Goal: Transaction & Acquisition: Download file/media

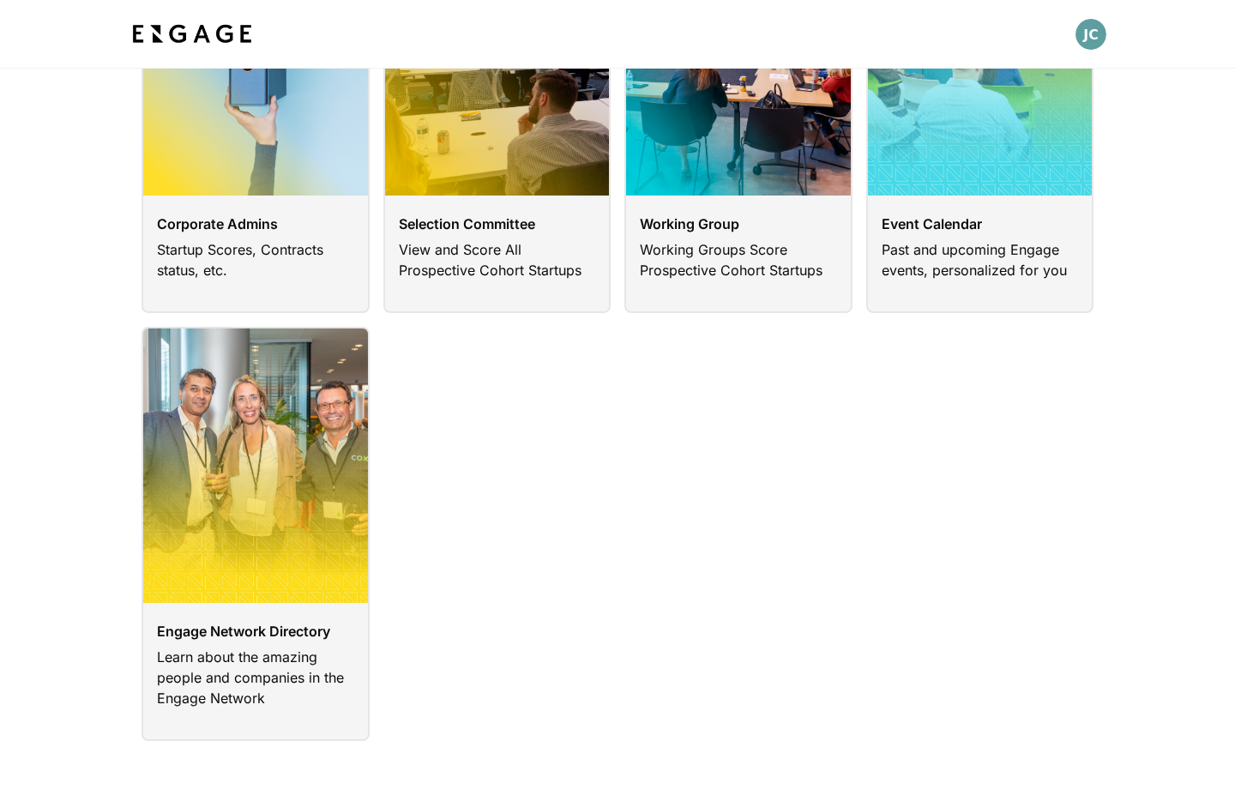
scroll to position [231, 0]
click at [265, 635] on link at bounding box center [256, 535] width 228 height 414
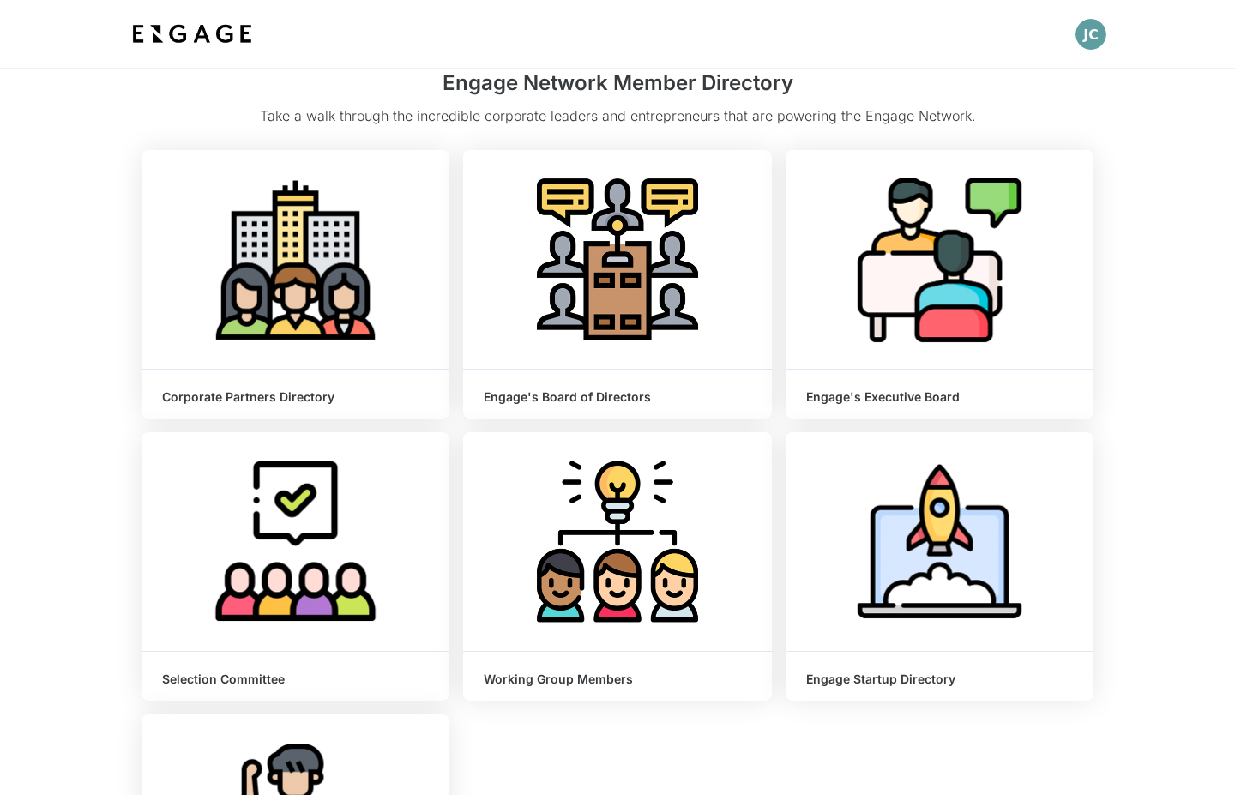
scroll to position [82, 0]
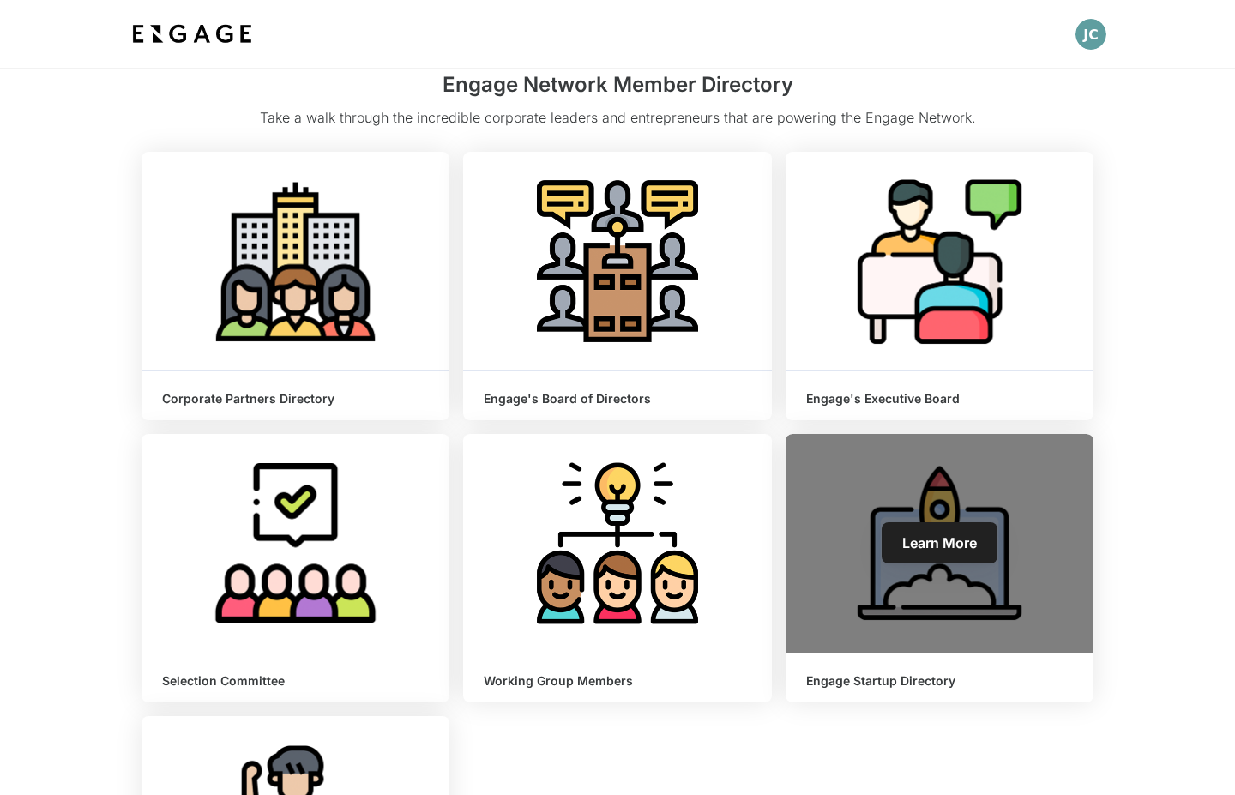
click at [951, 637] on div "Learn More" at bounding box center [940, 543] width 308 height 219
click at [903, 695] on div "Engage Startup Directory" at bounding box center [940, 678] width 308 height 49
click at [934, 550] on span "Learn More" at bounding box center [940, 542] width 75 height 17
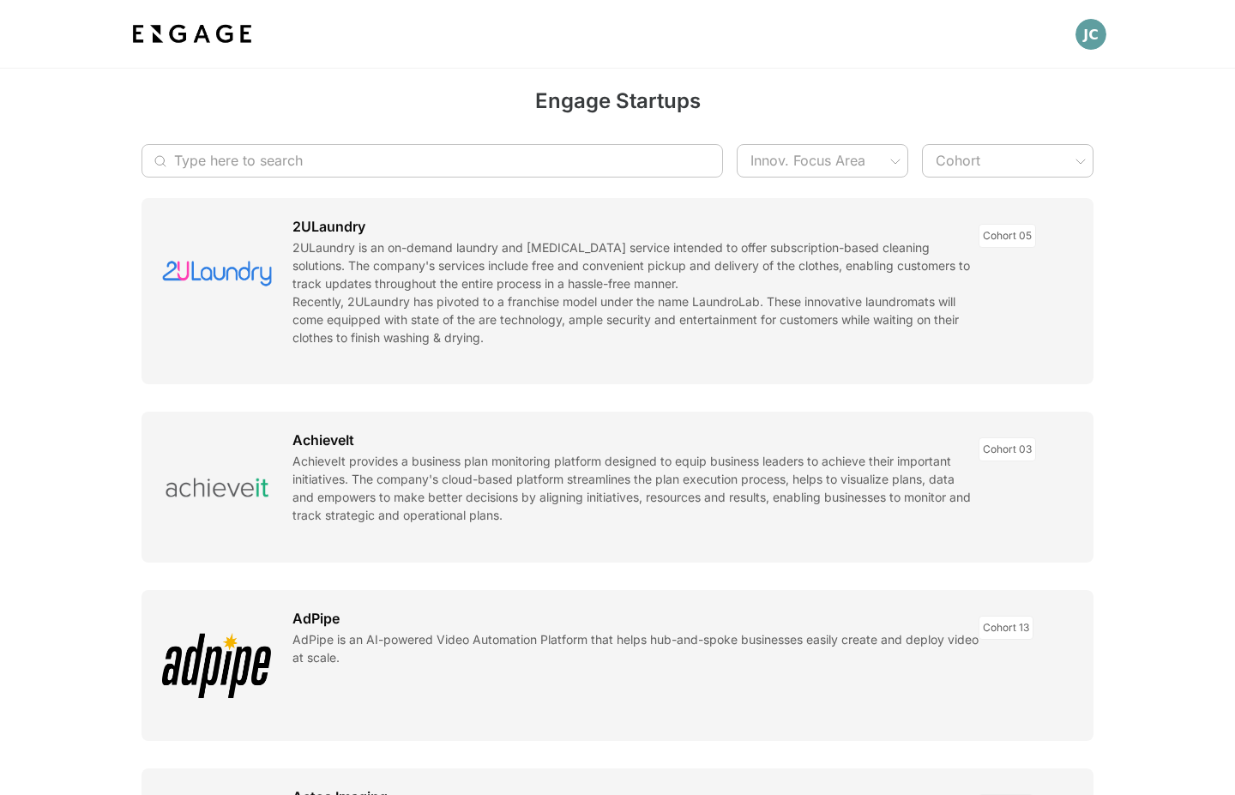
click at [403, 149] on input "Type here to search" at bounding box center [423, 160] width 498 height 33
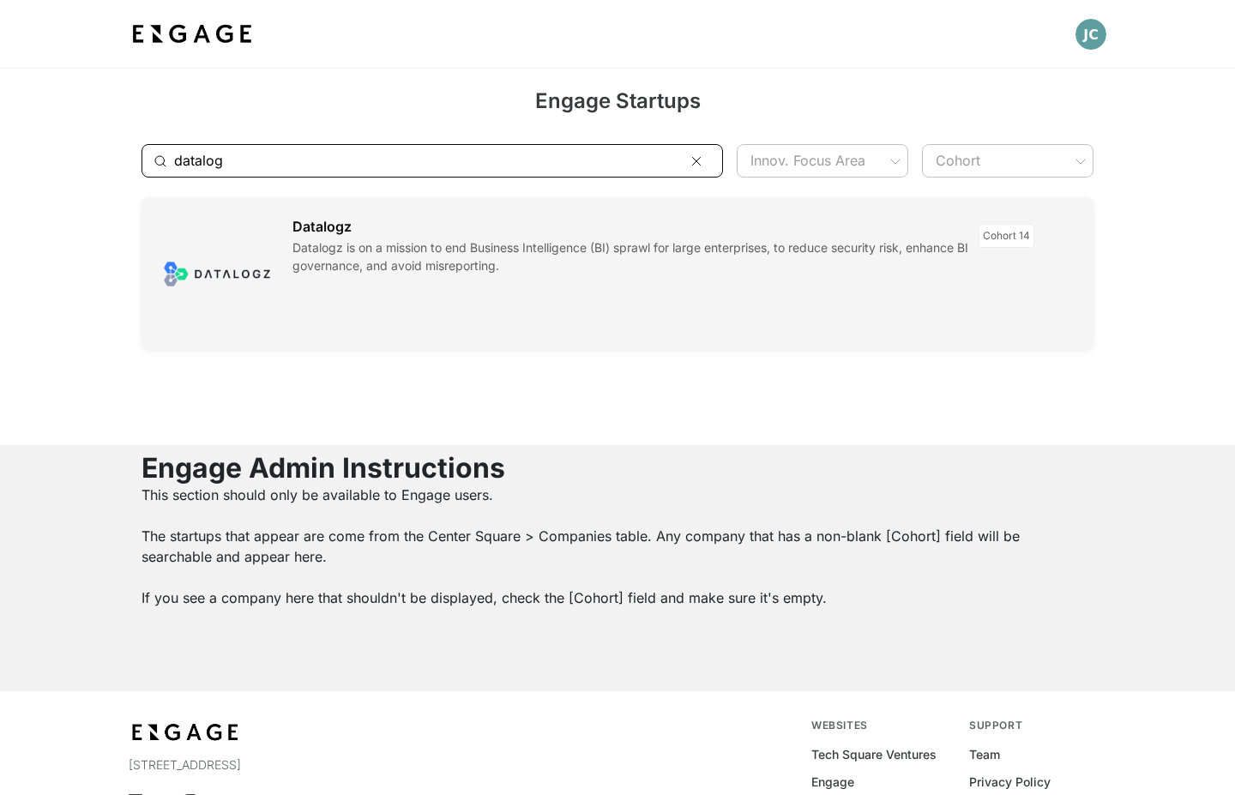
type input "datalog"
click at [465, 321] on link at bounding box center [618, 273] width 952 height 151
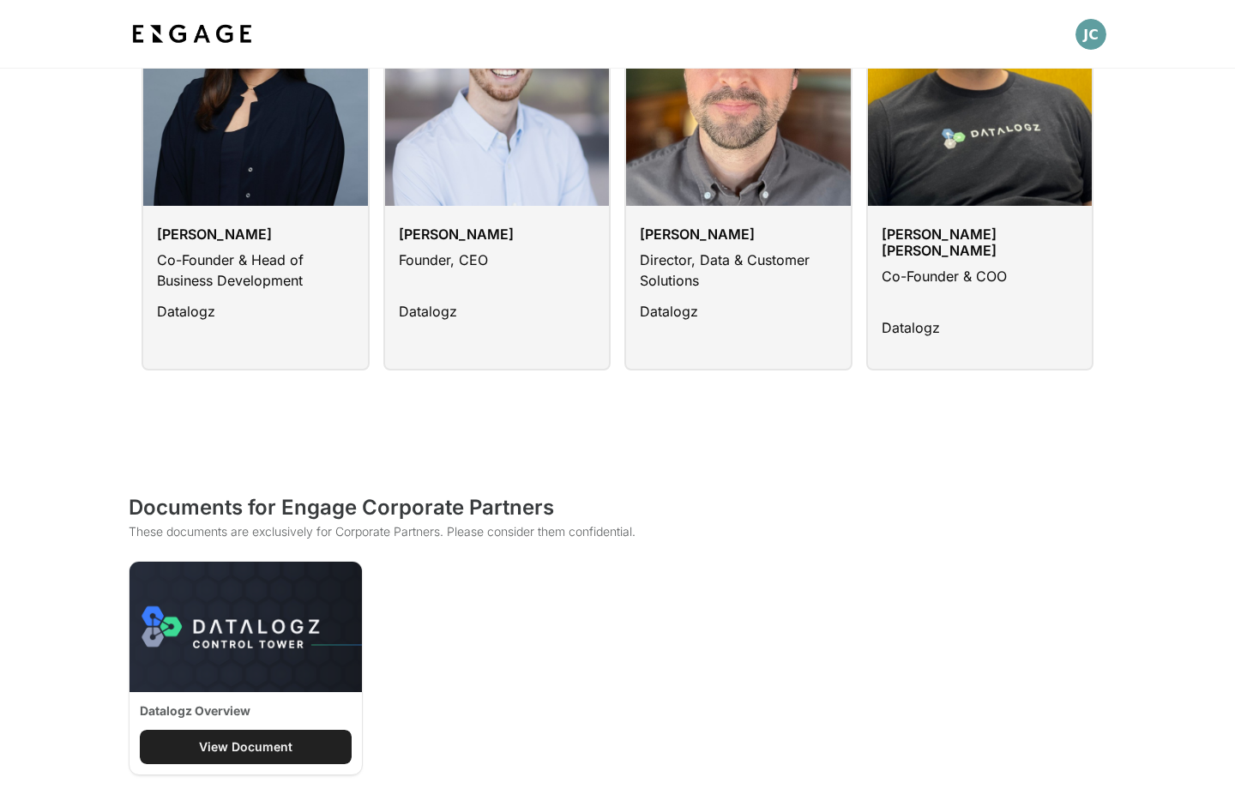
scroll to position [1527, 0]
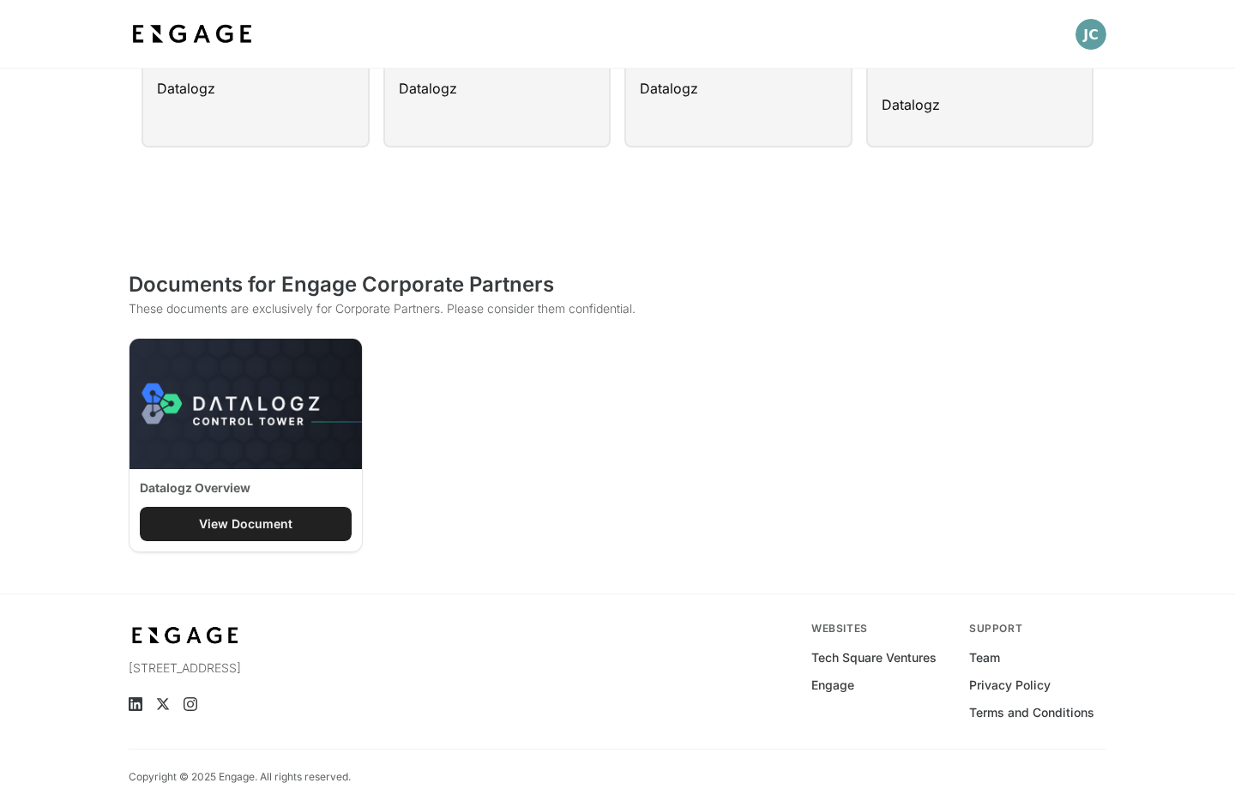
click at [249, 516] on div "View Document" at bounding box center [246, 524] width 94 height 17
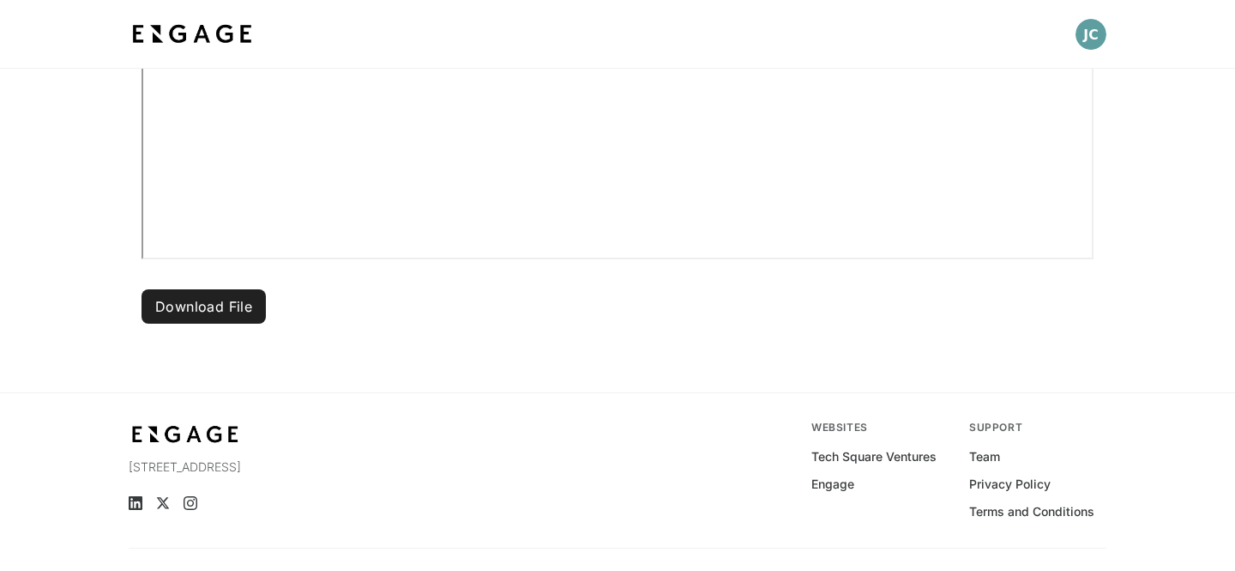
scroll to position [866, 0]
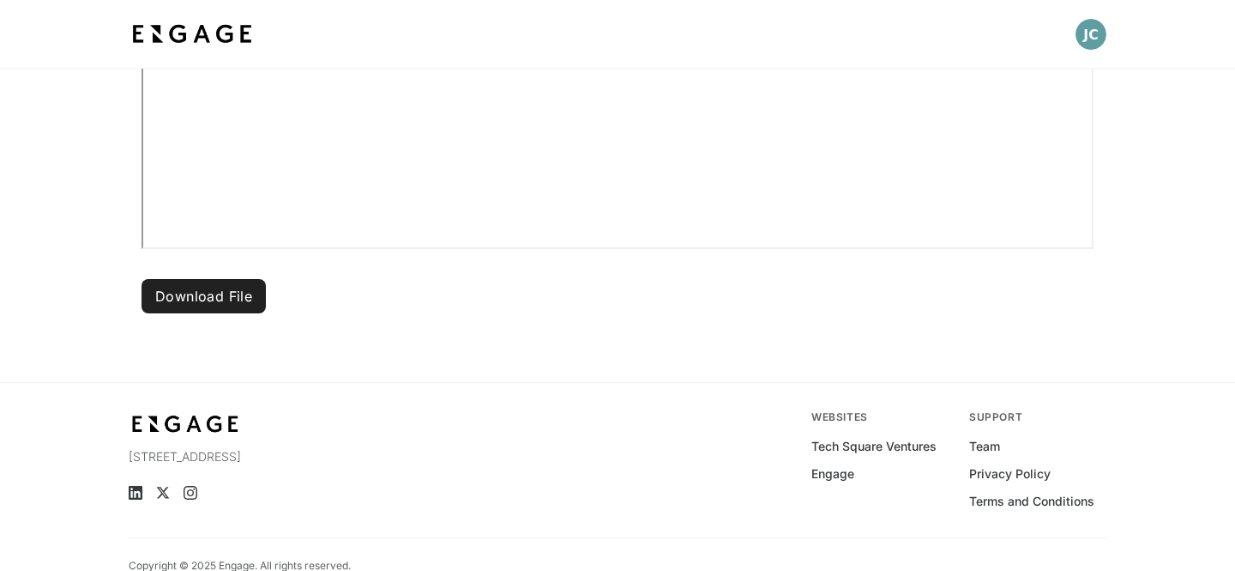
click at [175, 300] on button "Download File" at bounding box center [204, 296] width 124 height 34
